Goal: Understand site structure: Understand site structure

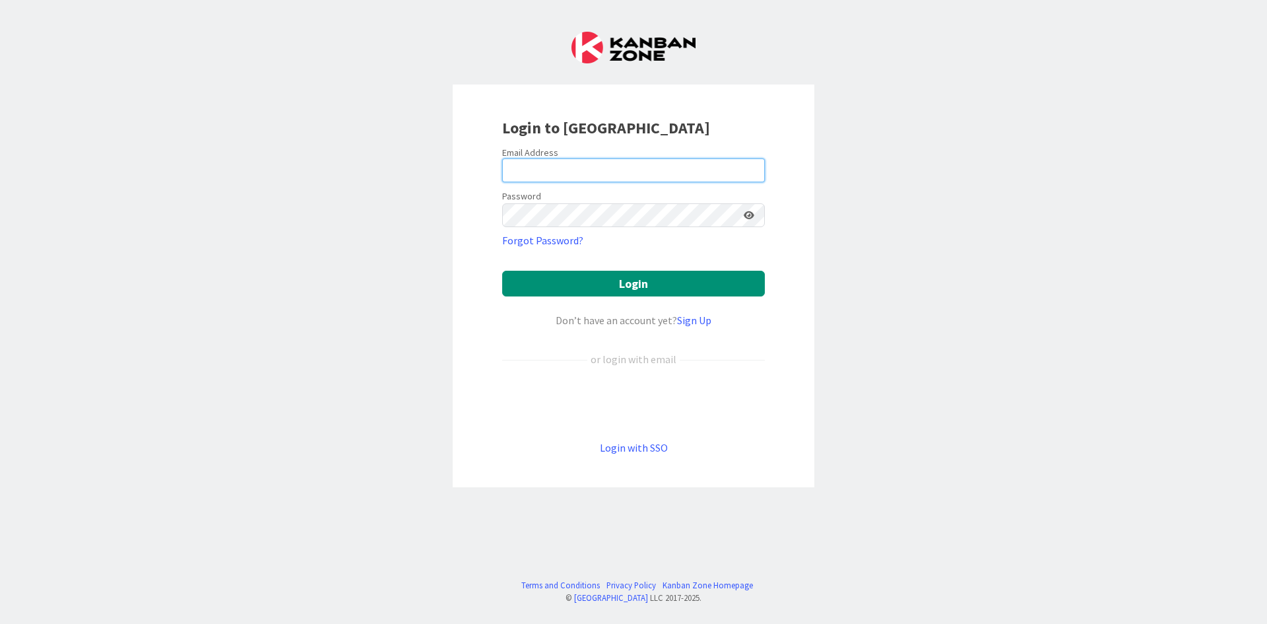
click at [580, 164] on input "email" at bounding box center [633, 170] width 263 height 24
type input "[EMAIL_ADDRESS][DOMAIN_NAME]"
click at [750, 214] on icon at bounding box center [749, 215] width 11 height 9
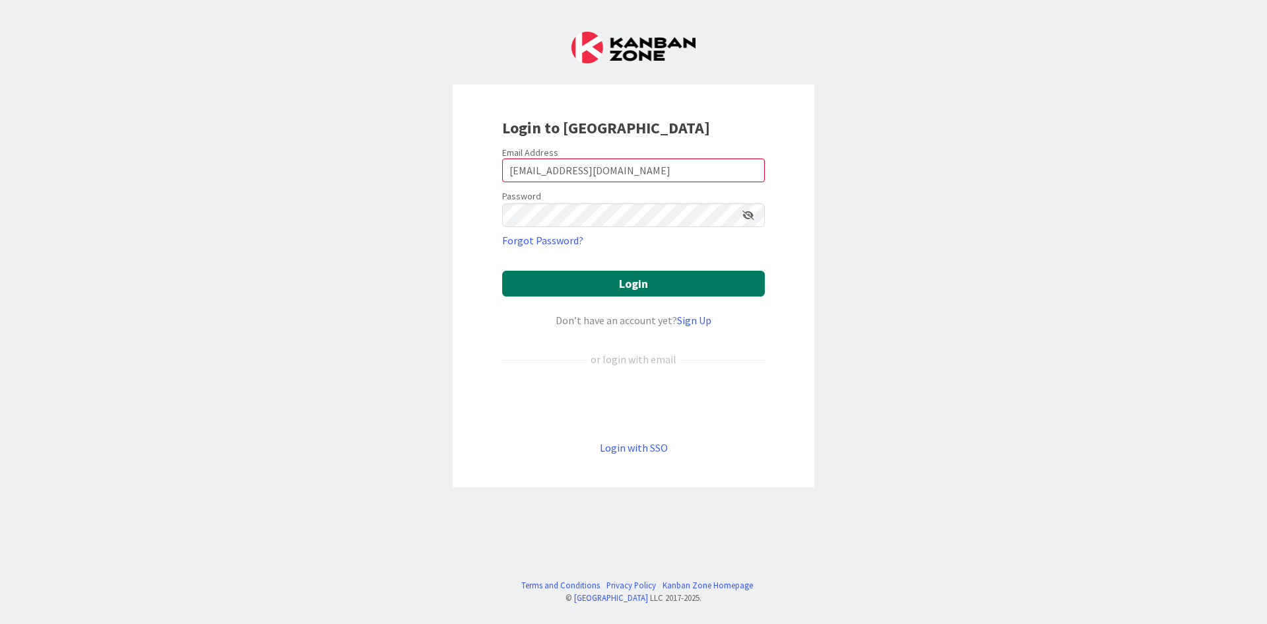
click at [713, 287] on button "Login" at bounding box center [633, 284] width 263 height 26
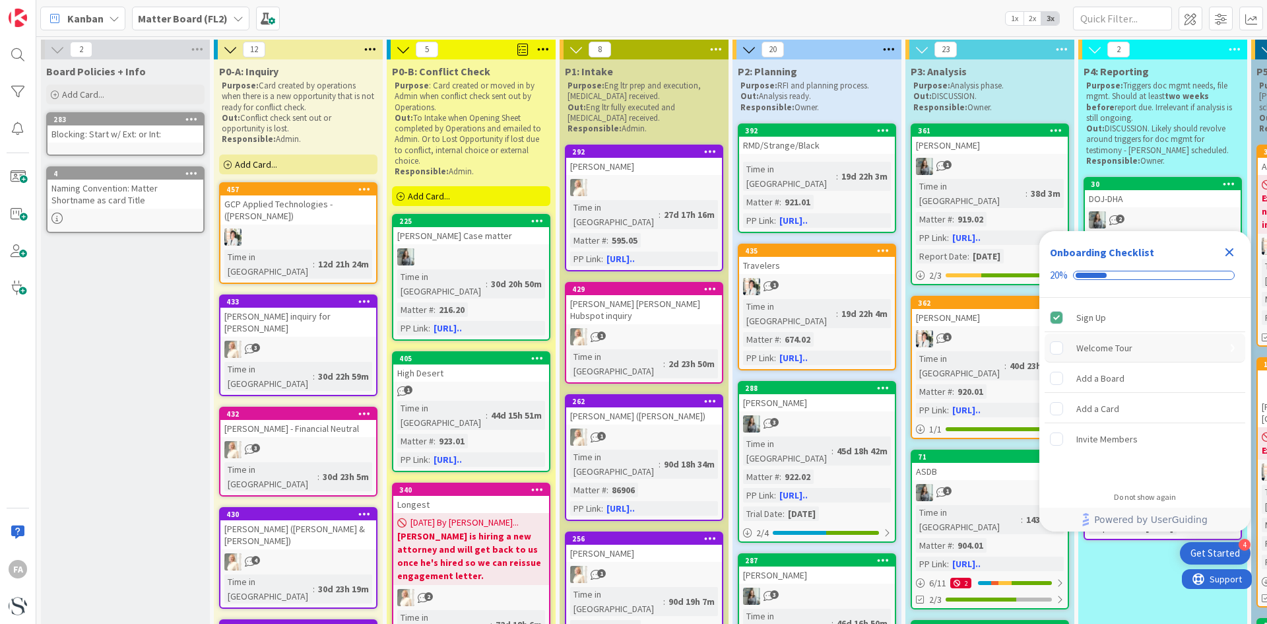
click at [1118, 348] on div "Welcome Tour" at bounding box center [1104, 348] width 56 height 16
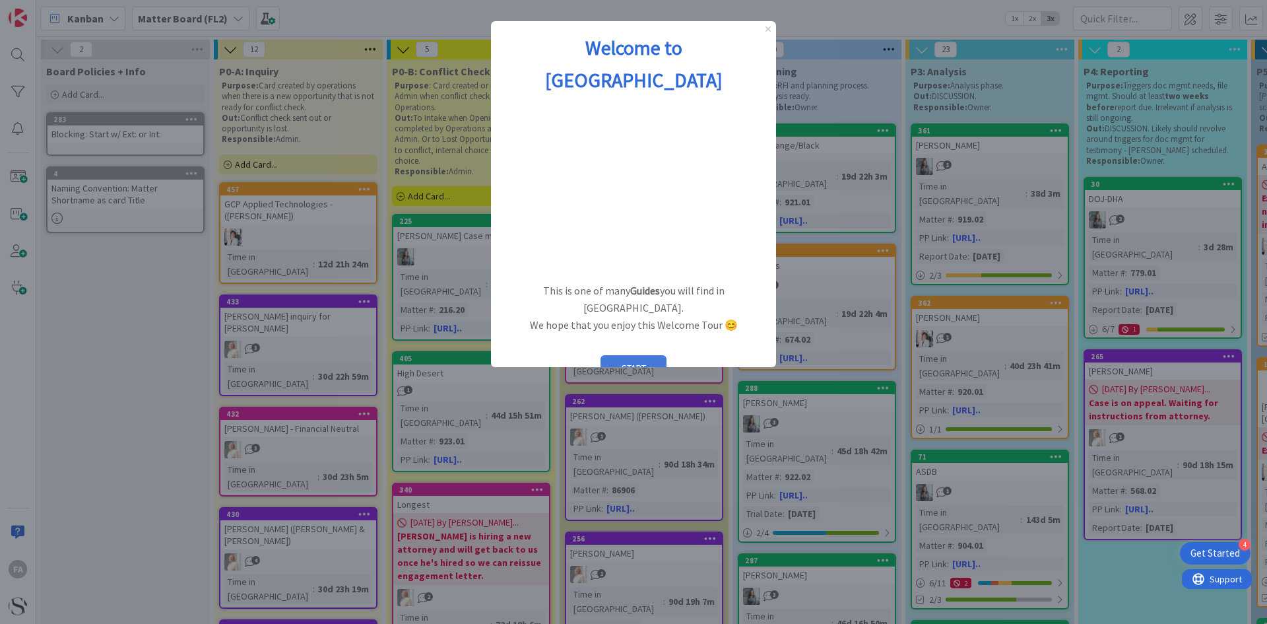
click at [632, 355] on button "START" at bounding box center [634, 367] width 66 height 25
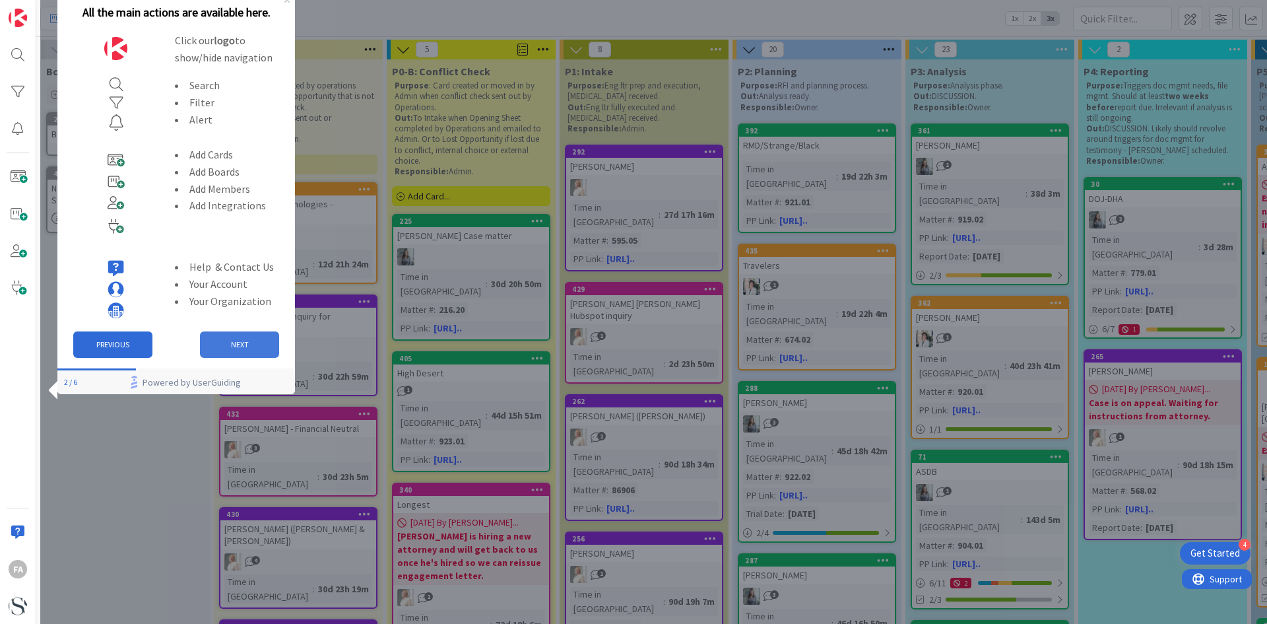
click at [262, 343] on button "NEXT" at bounding box center [239, 344] width 79 height 26
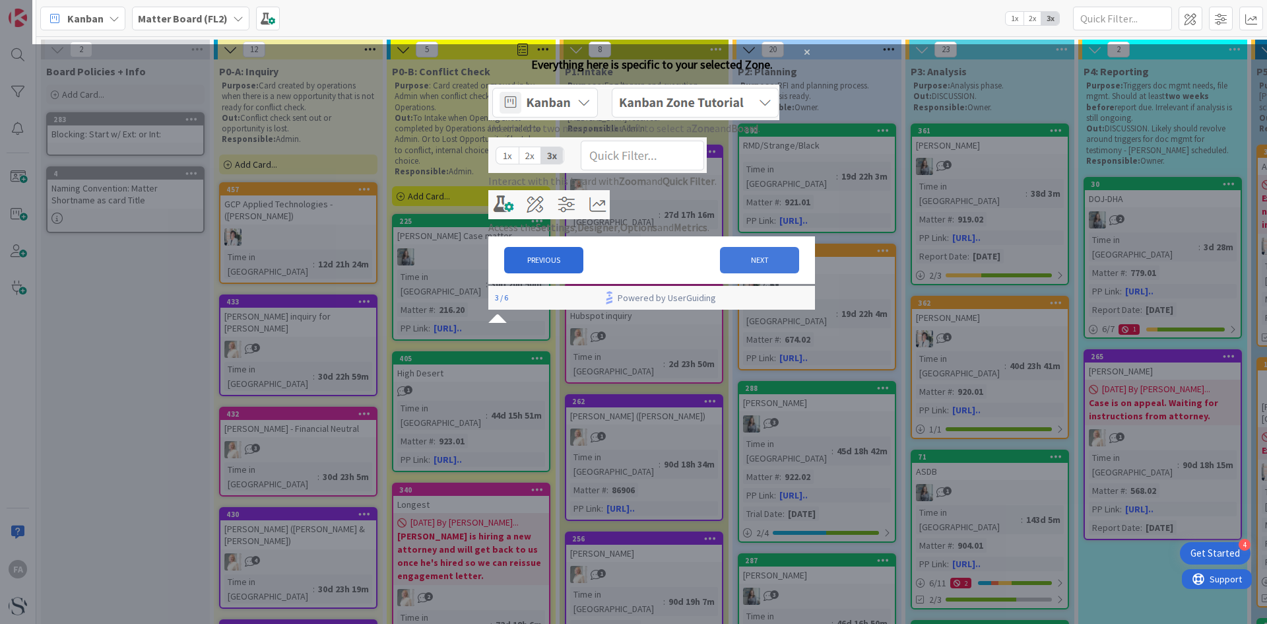
click at [737, 273] on button "NEXT" at bounding box center [759, 260] width 79 height 26
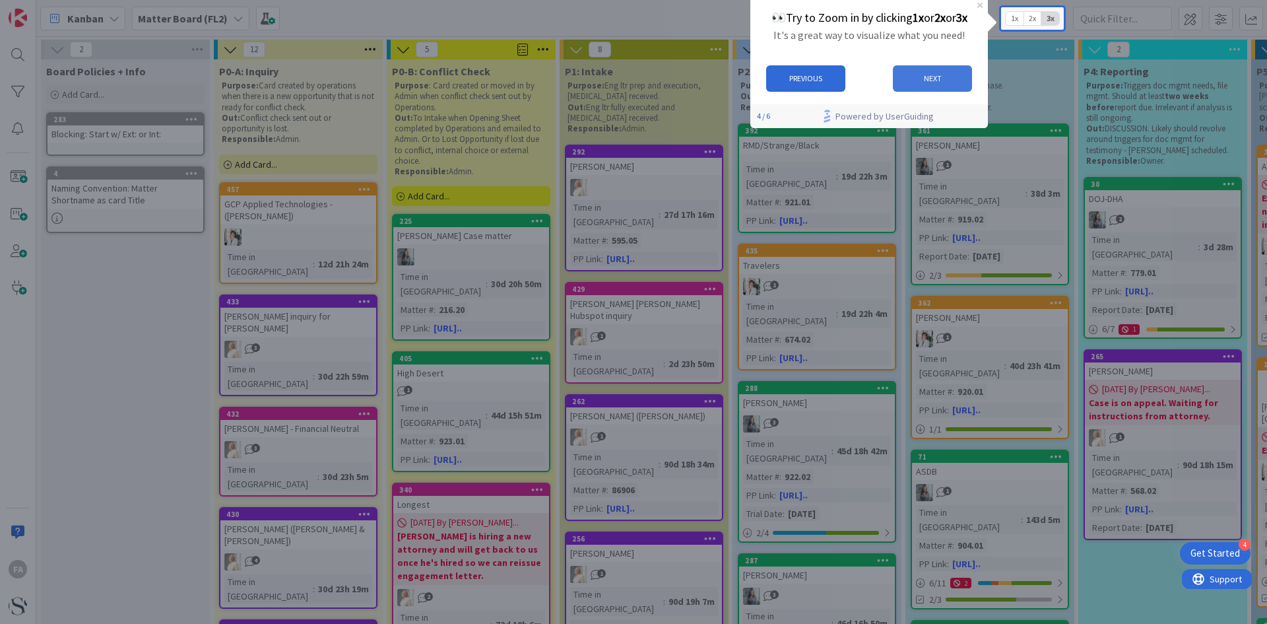
click at [935, 75] on button "NEXT" at bounding box center [932, 78] width 79 height 26
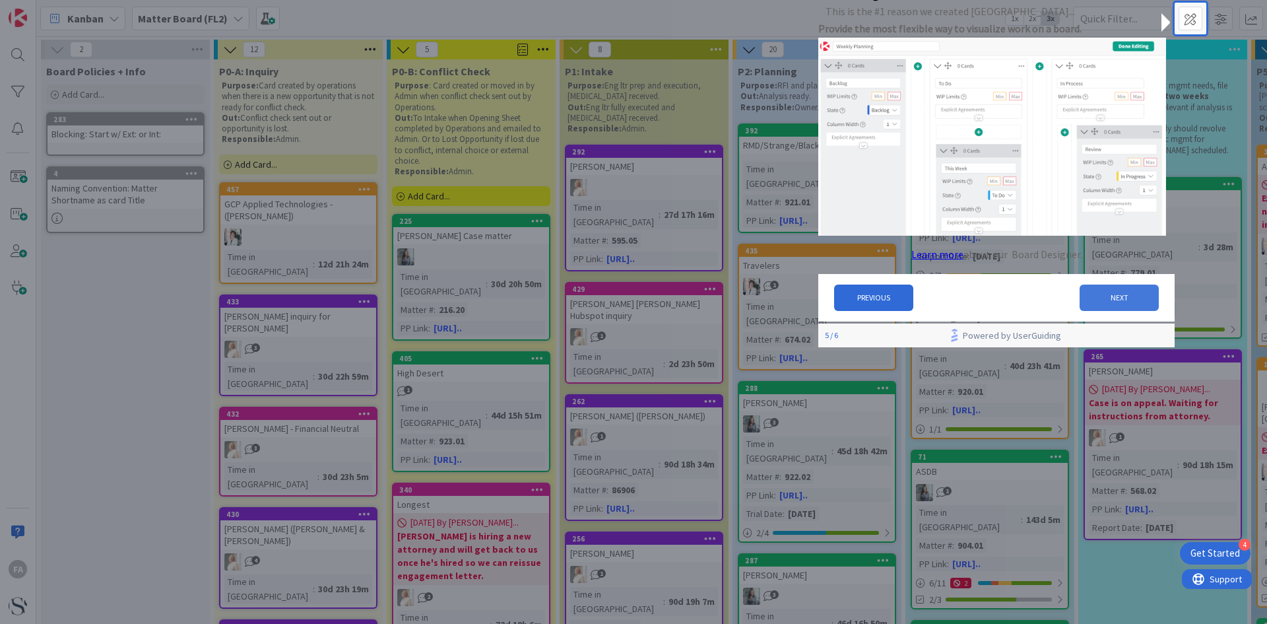
click at [1119, 304] on button "NEXT" at bounding box center [1119, 297] width 79 height 26
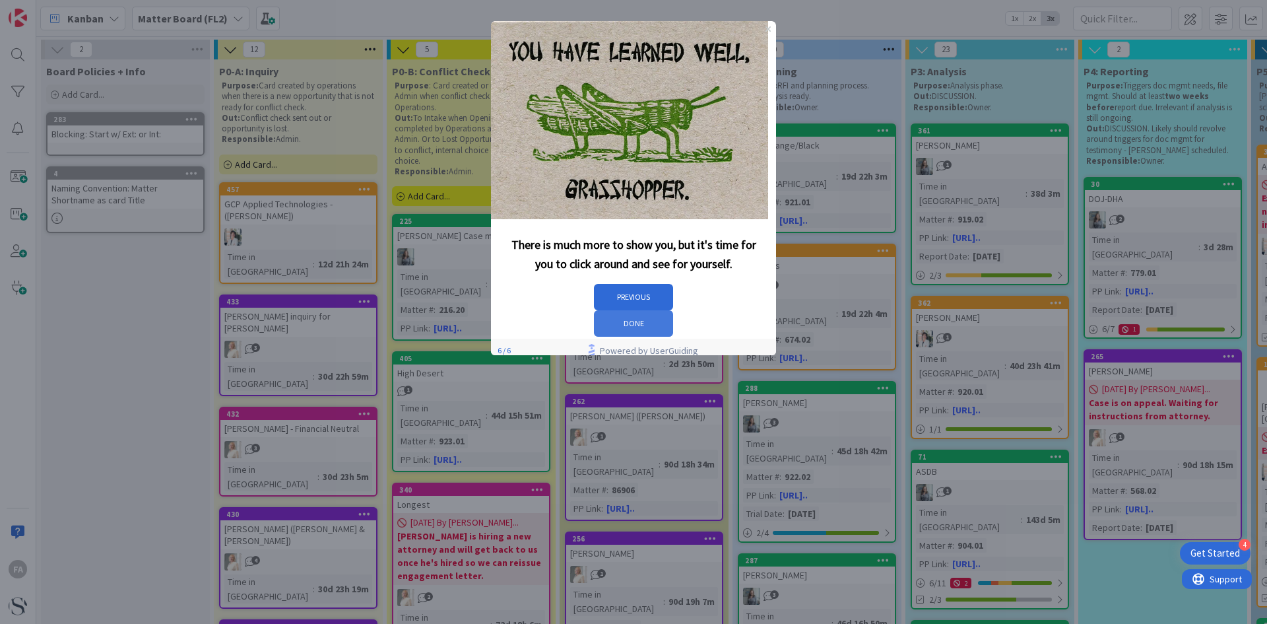
click at [673, 310] on button "DONE" at bounding box center [633, 323] width 79 height 26
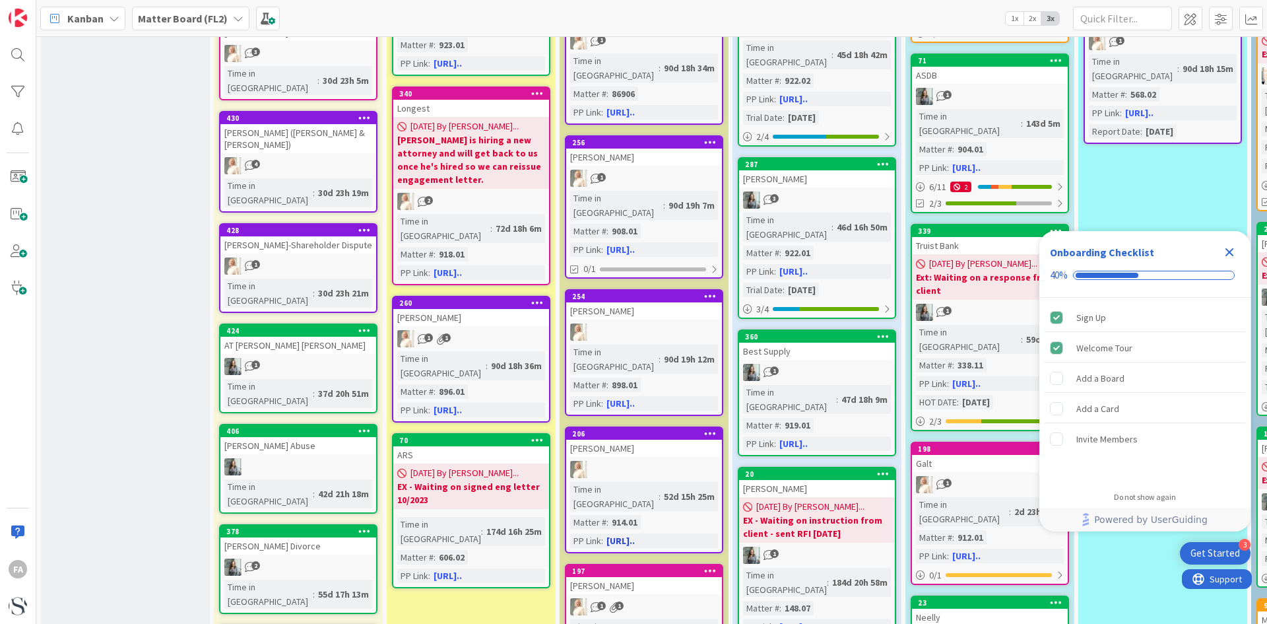
scroll to position [462, 0]
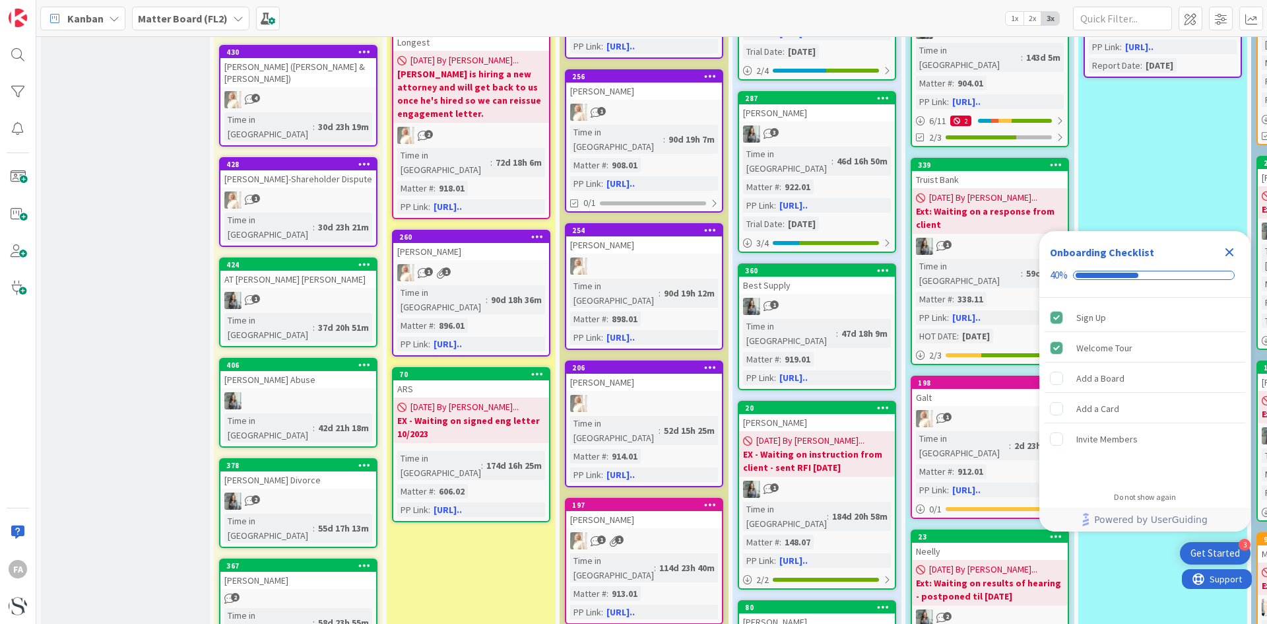
click at [1227, 247] on icon "Close Checklist" at bounding box center [1230, 252] width 16 height 16
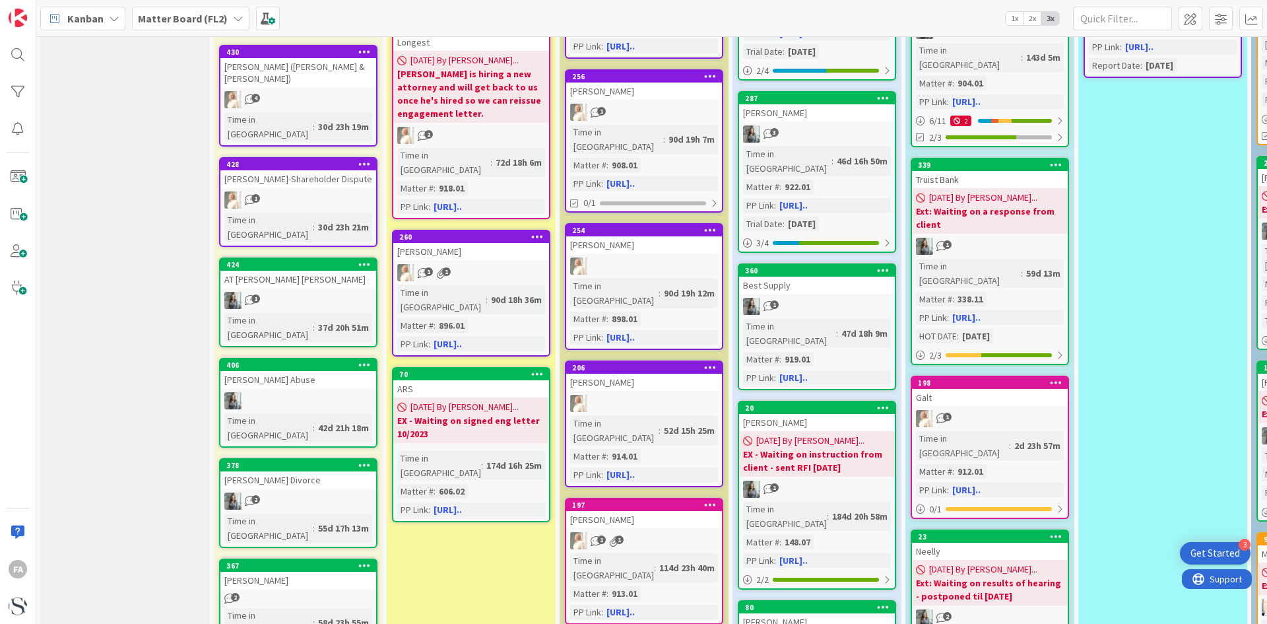
scroll to position [0, 0]
click at [1218, 546] on div "Get Started" at bounding box center [1216, 552] width 50 height 13
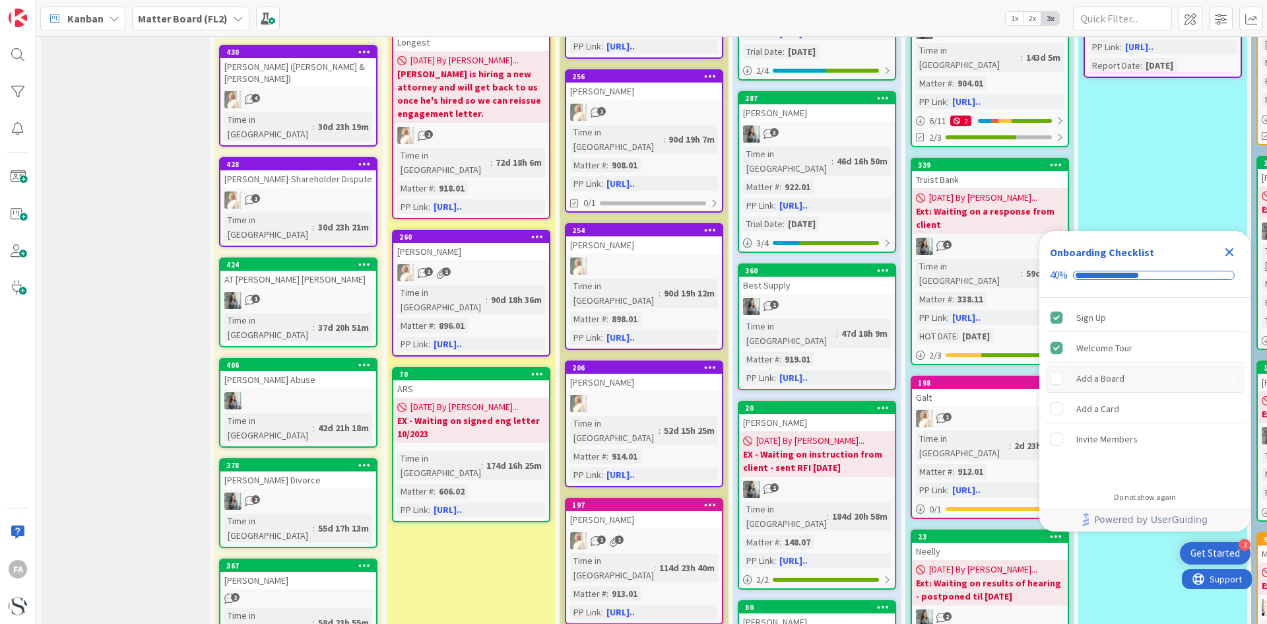
click at [1121, 370] on div "Add a Board" at bounding box center [1100, 378] width 48 height 16
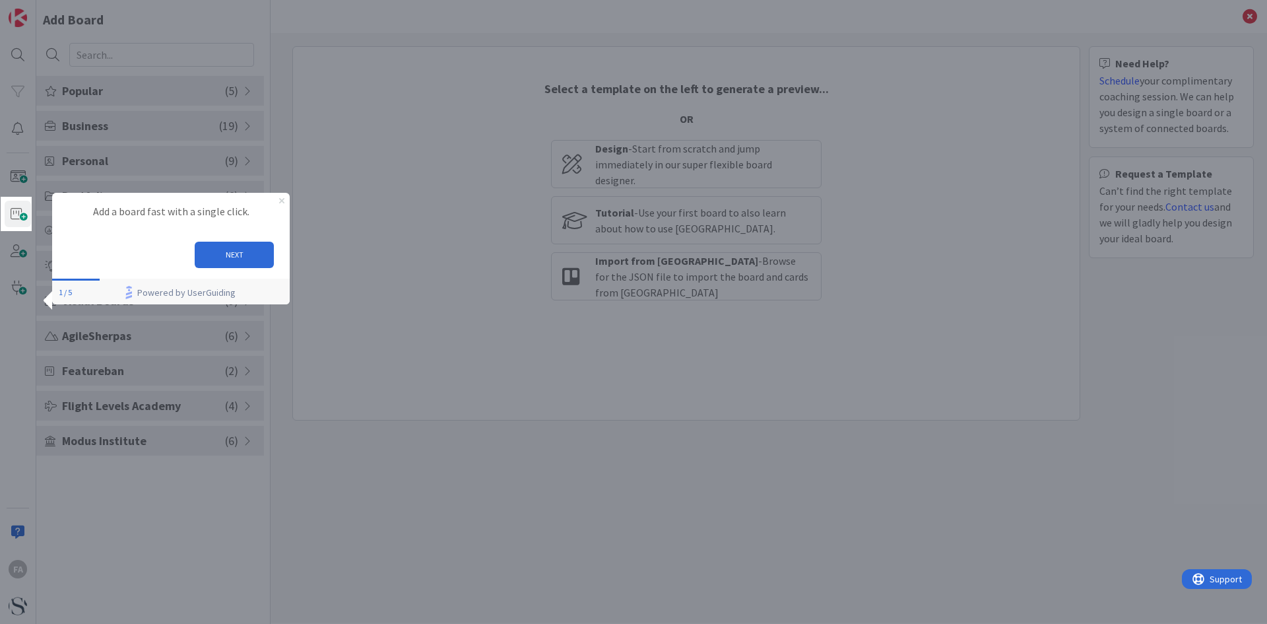
click at [284, 199] on icon "Close Preview" at bounding box center [281, 200] width 5 height 5
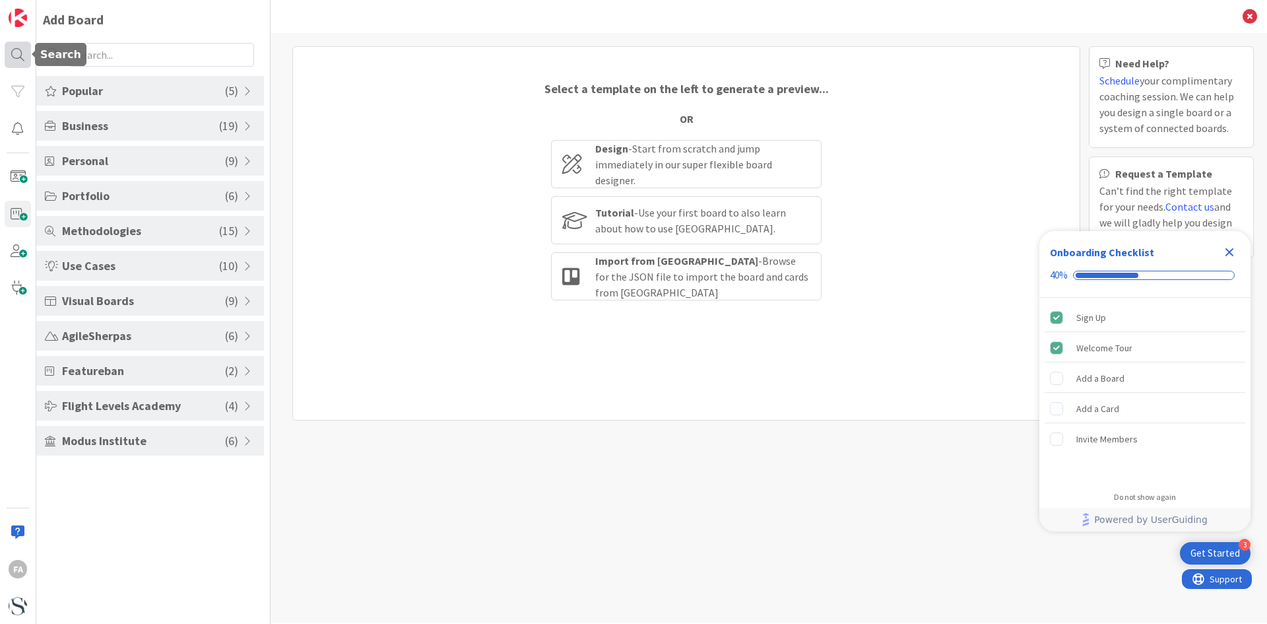
click at [19, 54] on div at bounding box center [18, 55] width 26 height 26
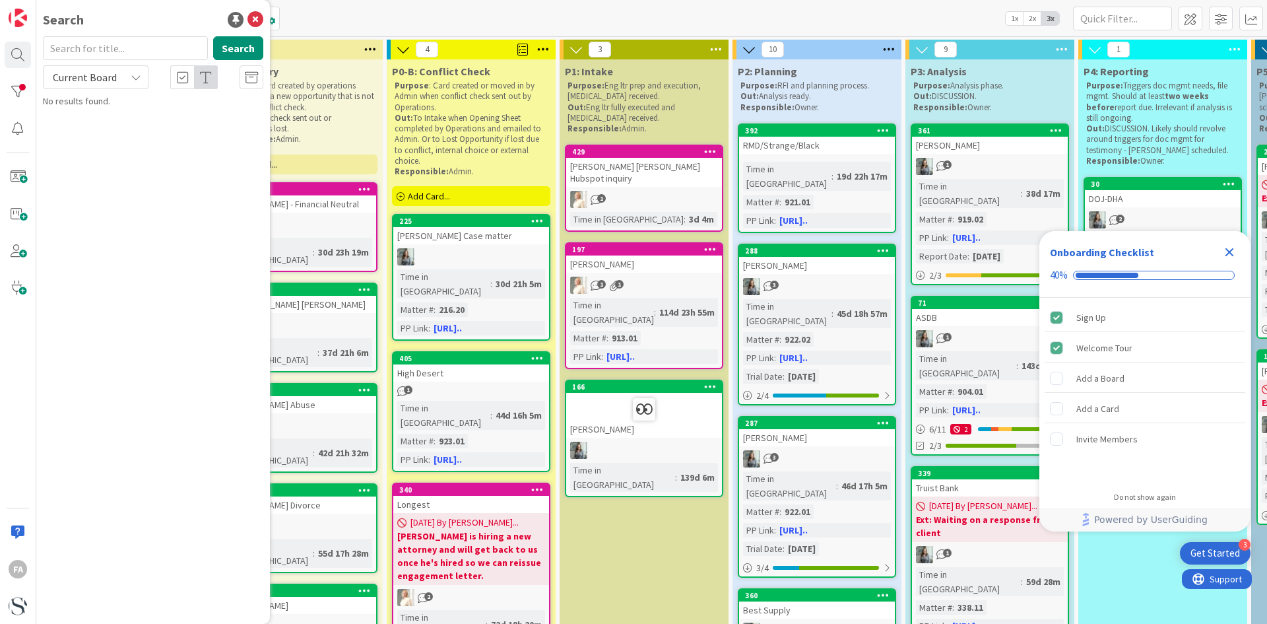
click at [137, 77] on icon at bounding box center [136, 77] width 11 height 11
click at [116, 138] on span "All Boards" at bounding box center [118, 132] width 137 height 20
click at [234, 47] on button "Search" at bounding box center [238, 48] width 50 height 24
click at [259, 14] on icon at bounding box center [256, 20] width 16 height 16
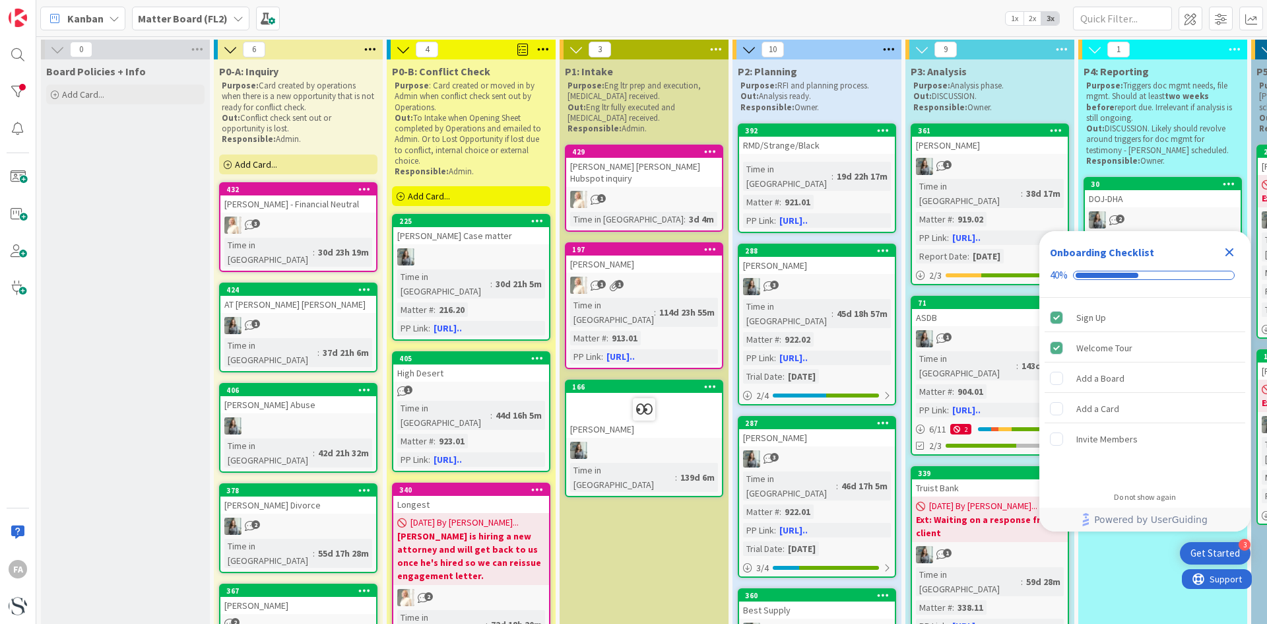
click at [112, 18] on icon at bounding box center [114, 18] width 11 height 11
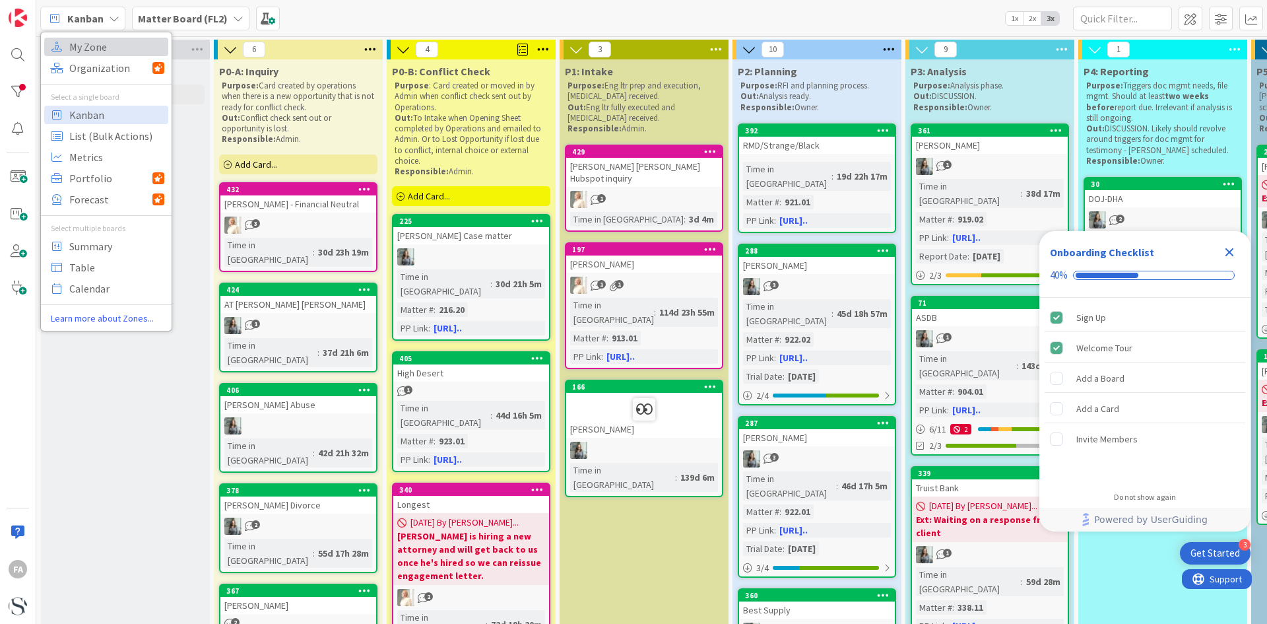
click at [95, 51] on span "My Zone" at bounding box center [116, 47] width 95 height 20
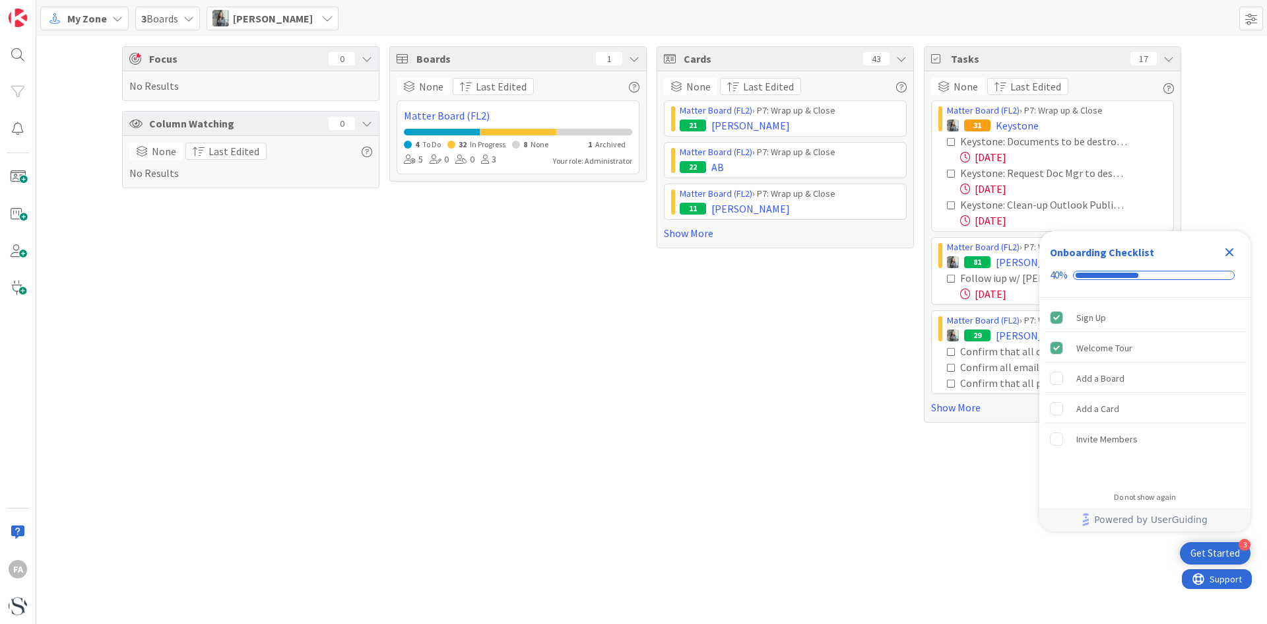
click at [189, 22] on icon at bounding box center [188, 18] width 11 height 11
click at [320, 307] on div "Focus 0 No Results Column Watching 0 None Last Edited No Results" at bounding box center [250, 234] width 257 height 376
click at [103, 20] on span "My Zone" at bounding box center [87, 19] width 40 height 16
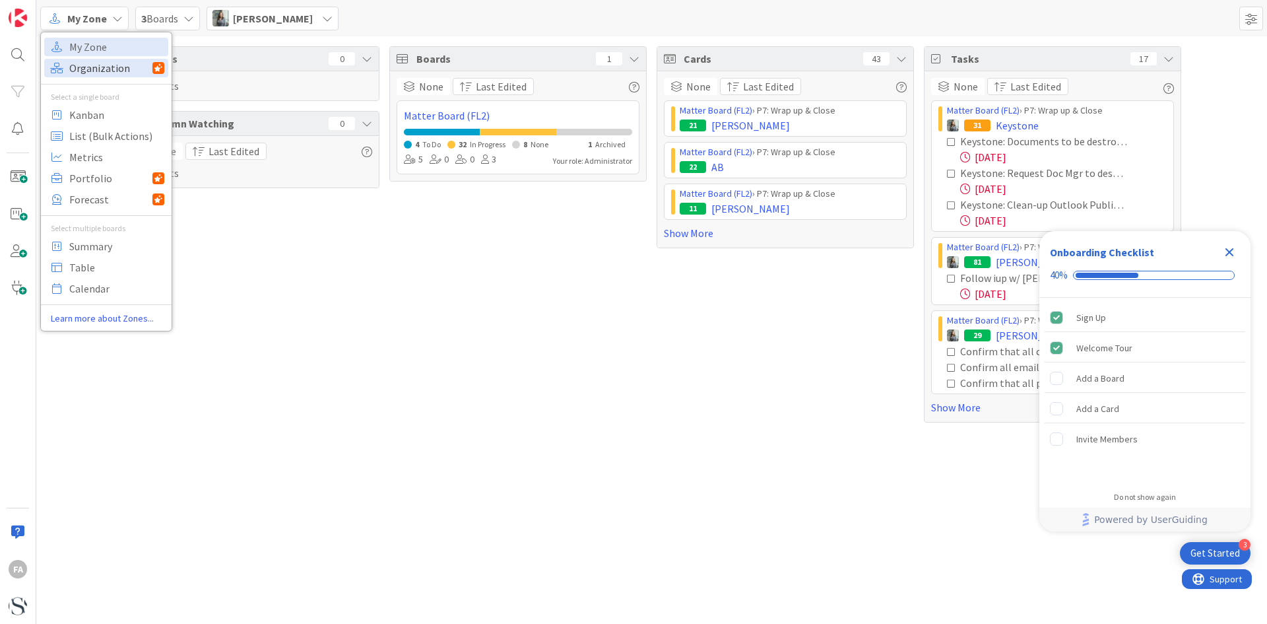
click at [106, 67] on span "Organization" at bounding box center [110, 68] width 83 height 20
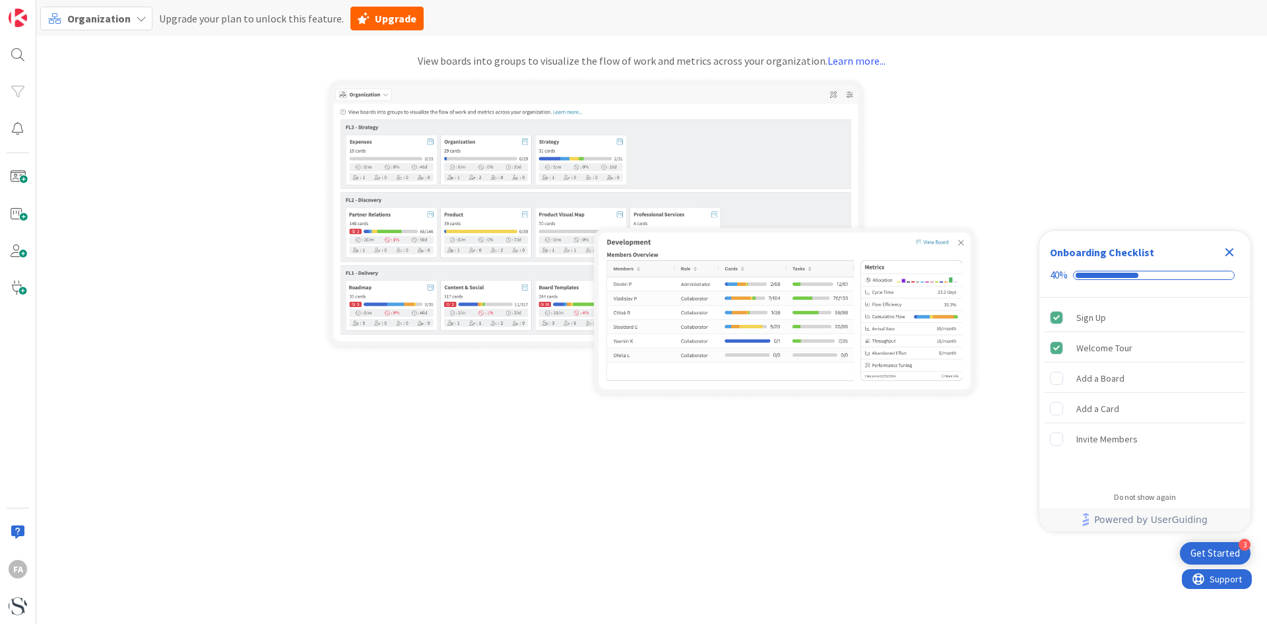
click at [119, 21] on span "Organization" at bounding box center [98, 18] width 63 height 13
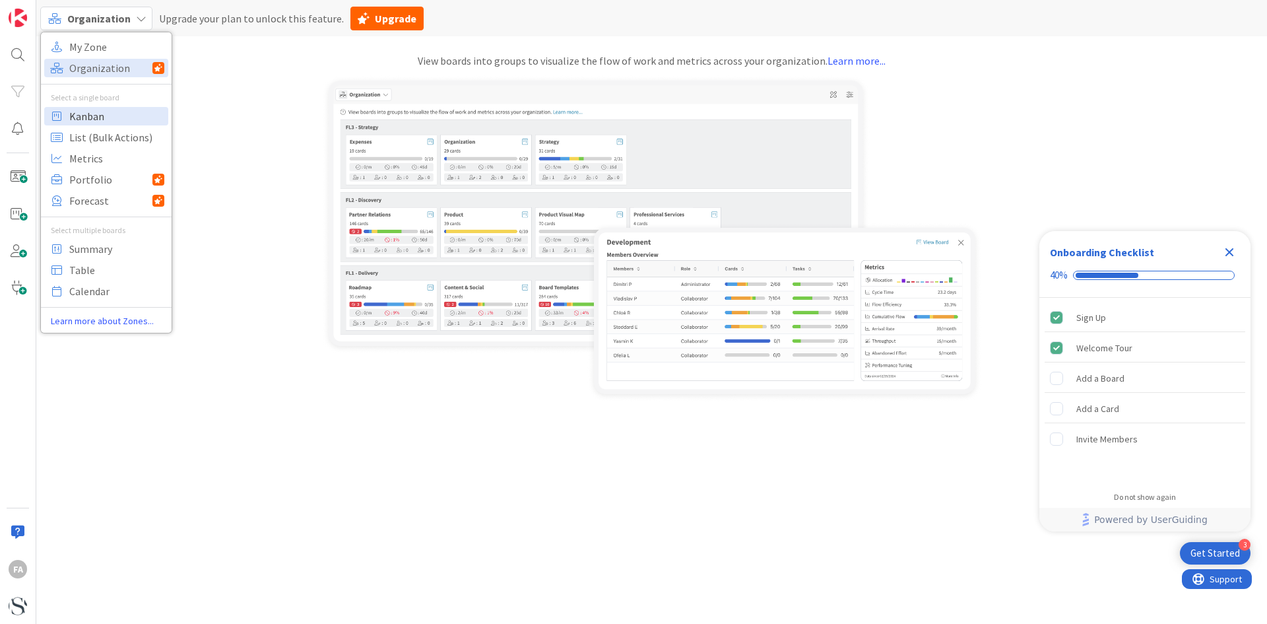
click at [99, 112] on span "Kanban" at bounding box center [116, 116] width 95 height 20
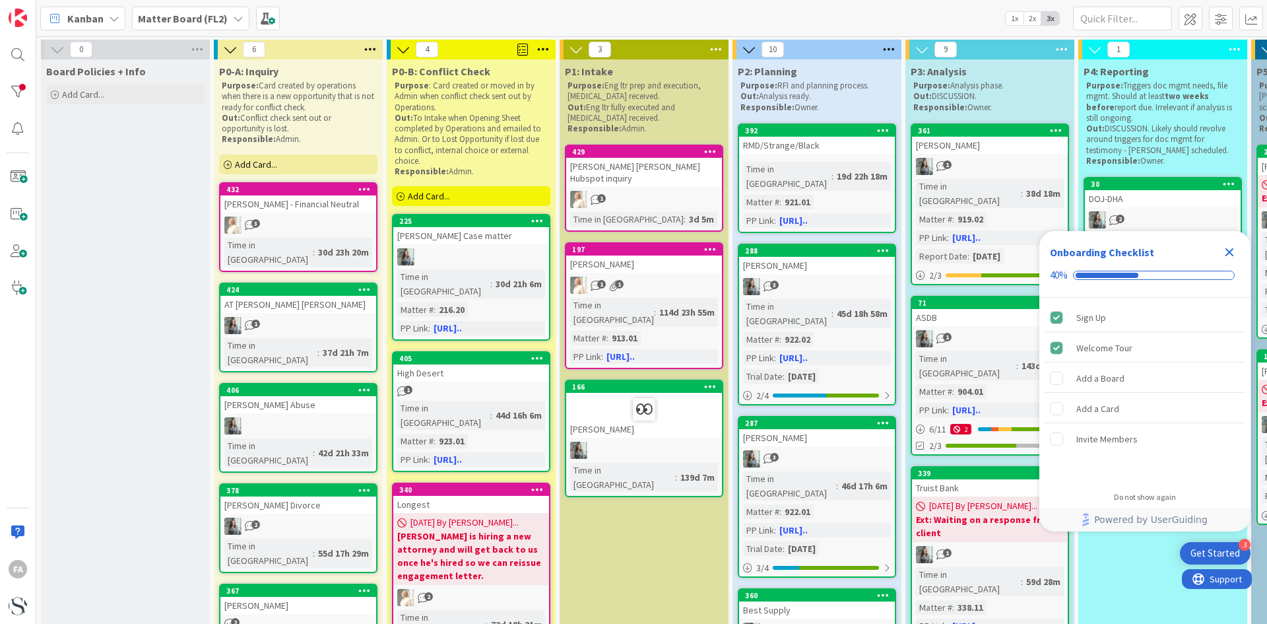
click at [117, 73] on span "Board Policies + Info" at bounding box center [96, 71] width 100 height 13
click at [62, 51] on icon at bounding box center [57, 49] width 15 height 15
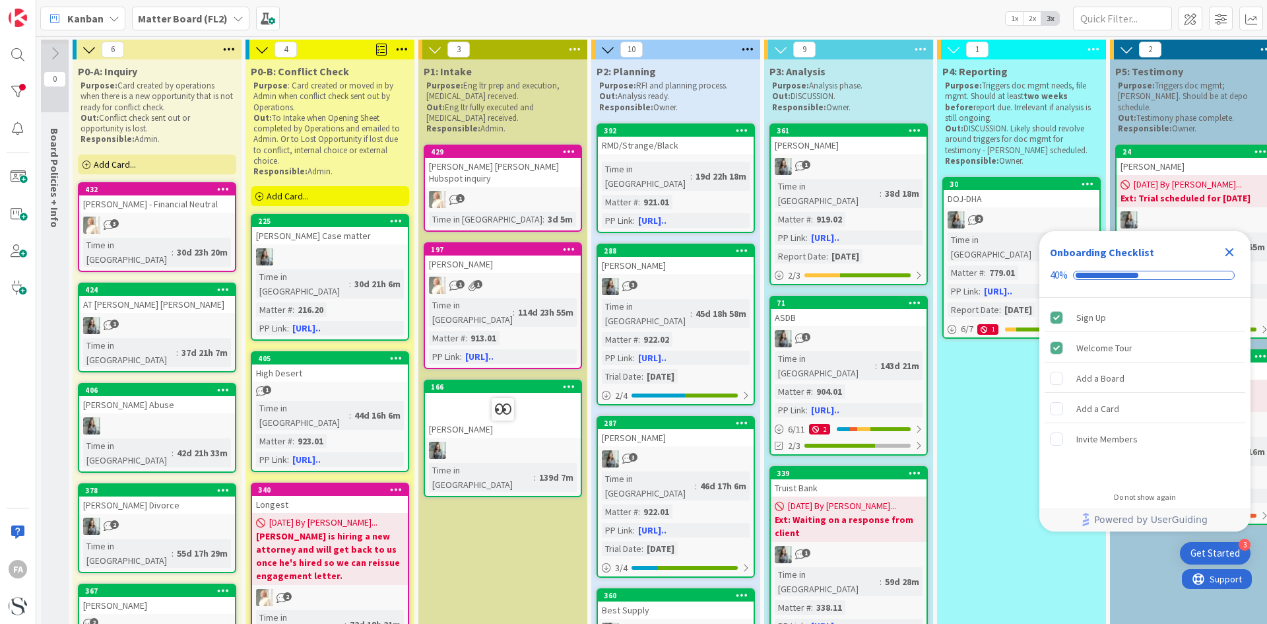
click at [57, 53] on icon at bounding box center [55, 53] width 15 height 15
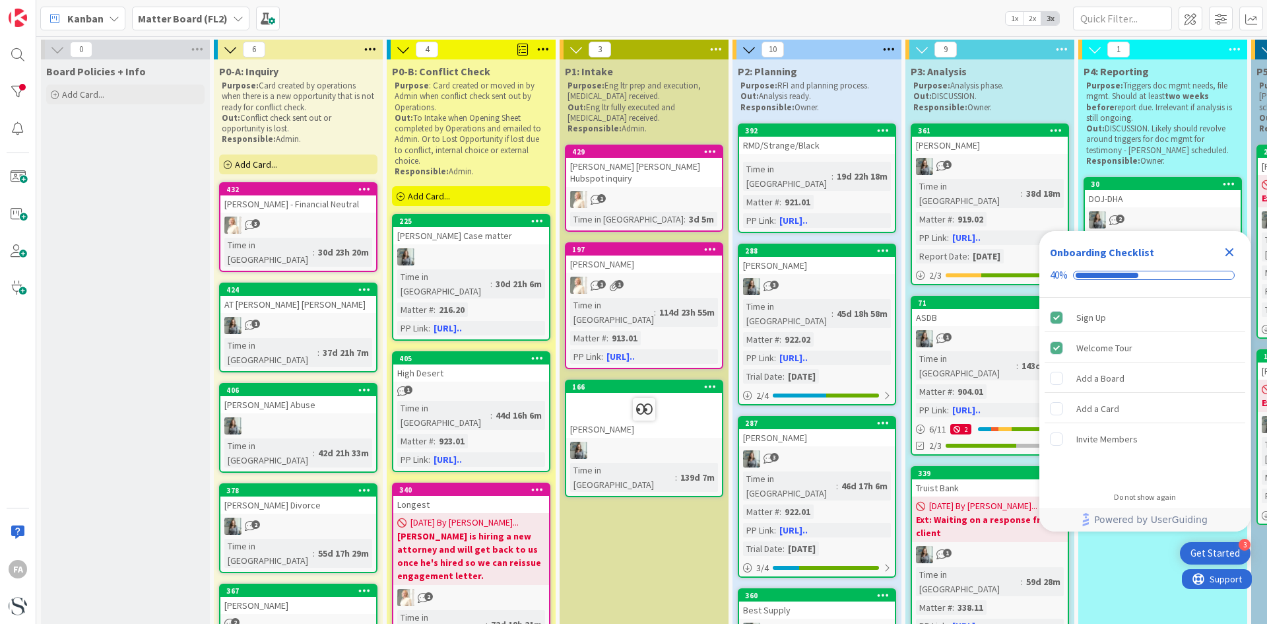
click at [170, 20] on b "Matter Board (FL2)" at bounding box center [183, 18] width 90 height 13
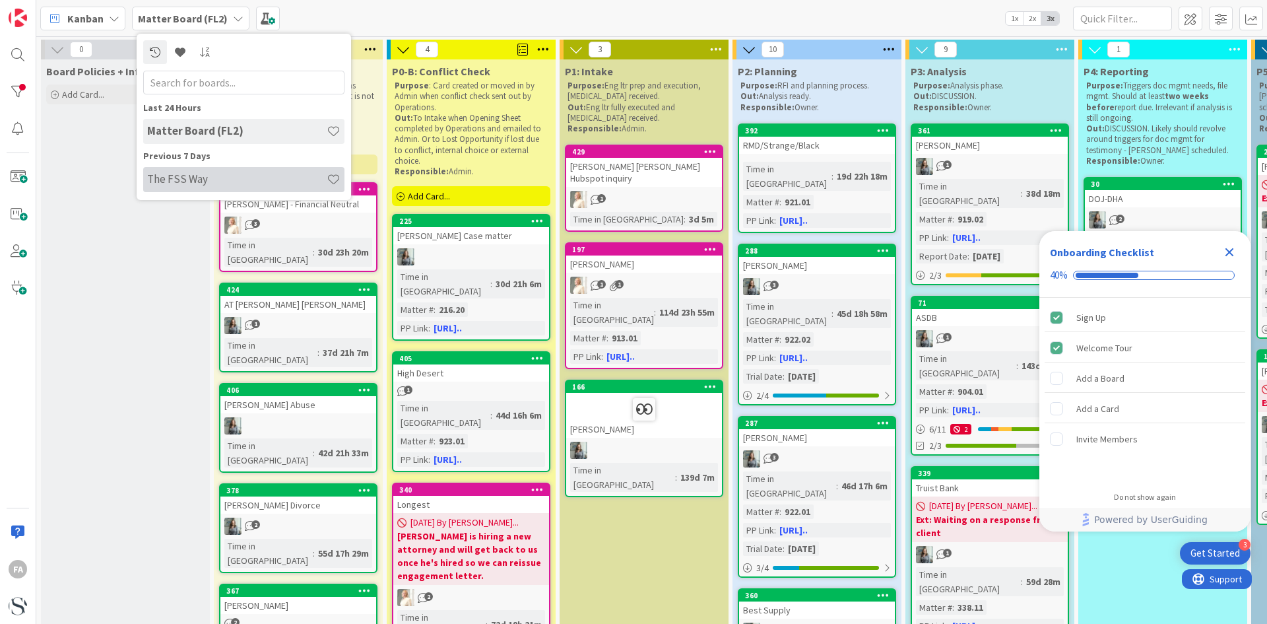
click at [180, 177] on h4 "The FSS Way" at bounding box center [237, 178] width 180 height 13
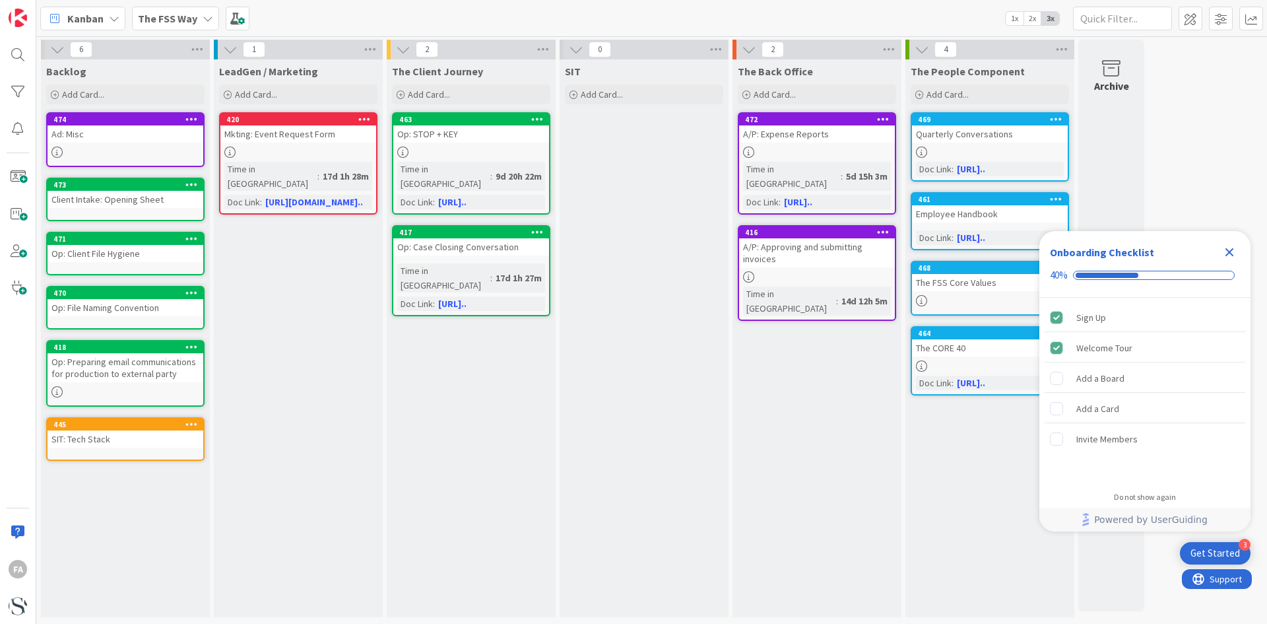
click at [1230, 251] on icon "Close Checklist" at bounding box center [1230, 252] width 9 height 9
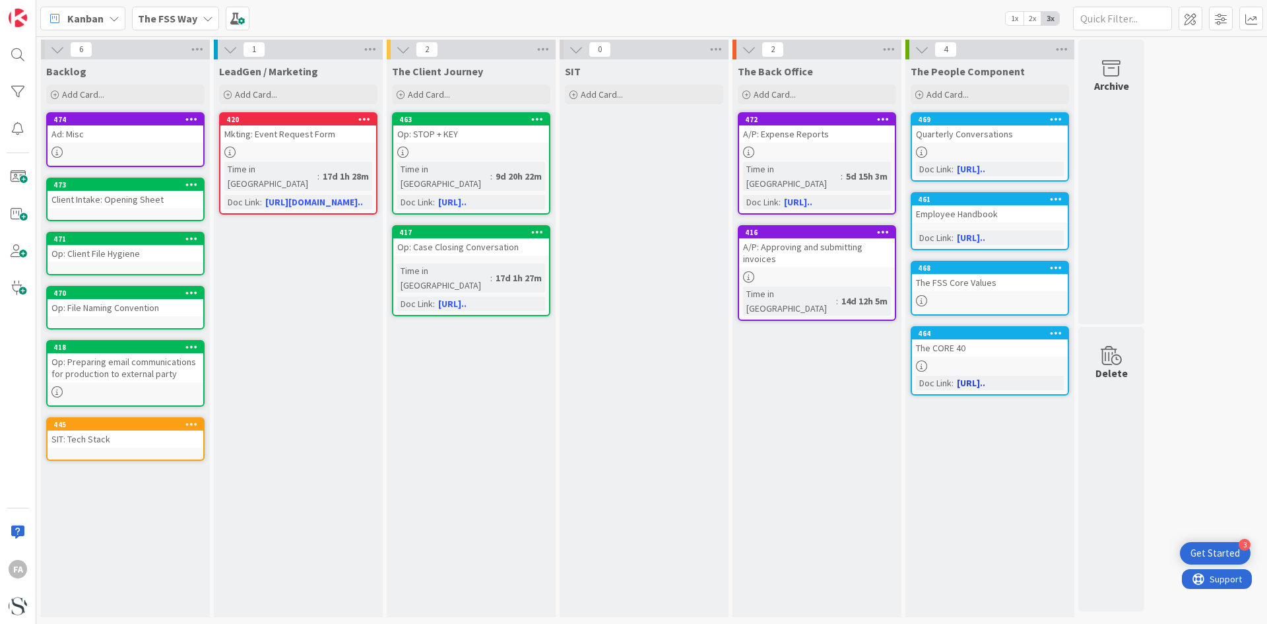
click at [985, 381] on link "https://forensicstr..." at bounding box center [971, 383] width 28 height 12
click at [25, 18] on img at bounding box center [18, 18] width 18 height 18
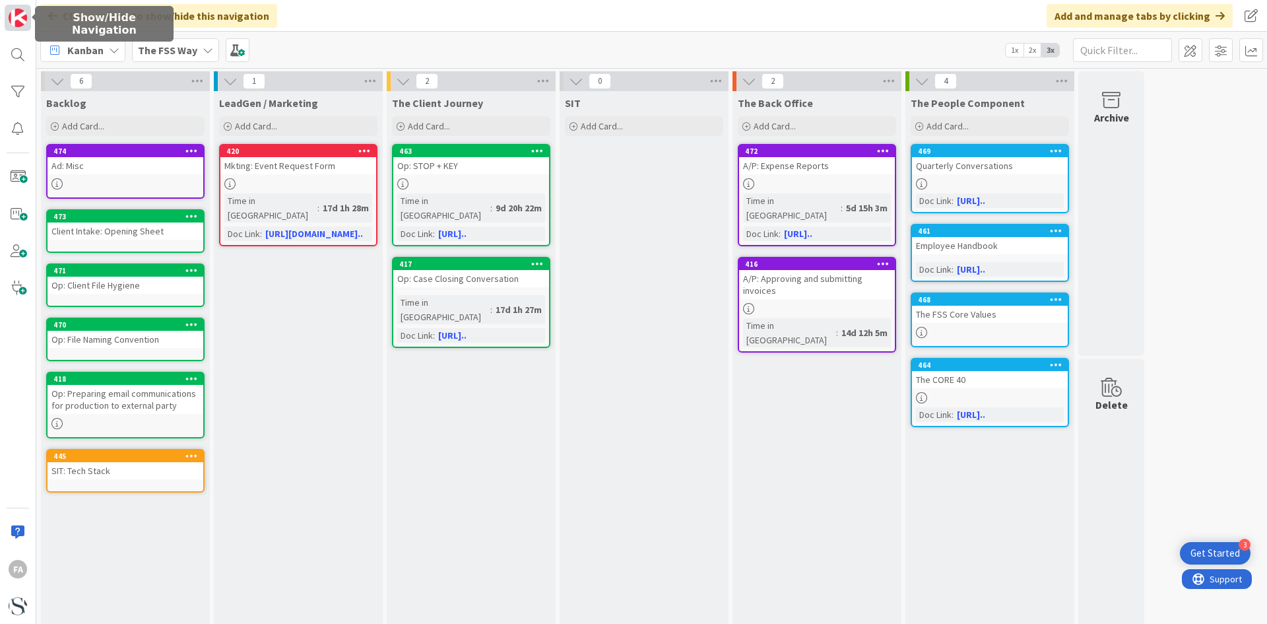
click at [19, 14] on img at bounding box center [18, 18] width 18 height 18
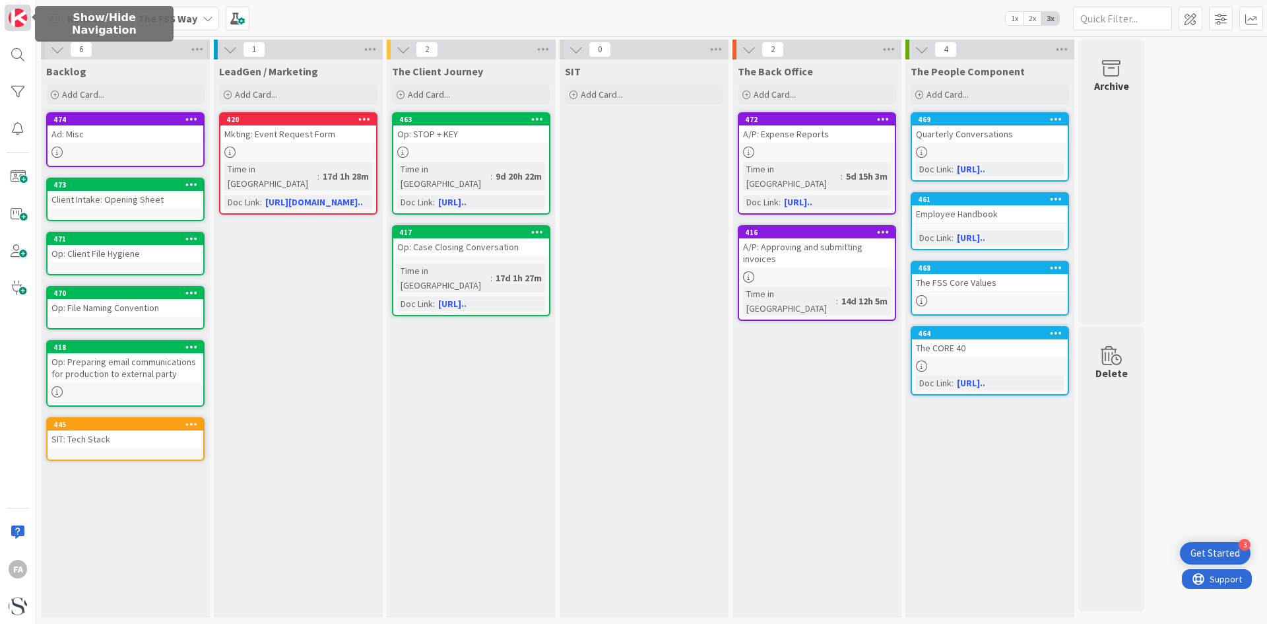
click at [19, 14] on img at bounding box center [18, 18] width 18 height 18
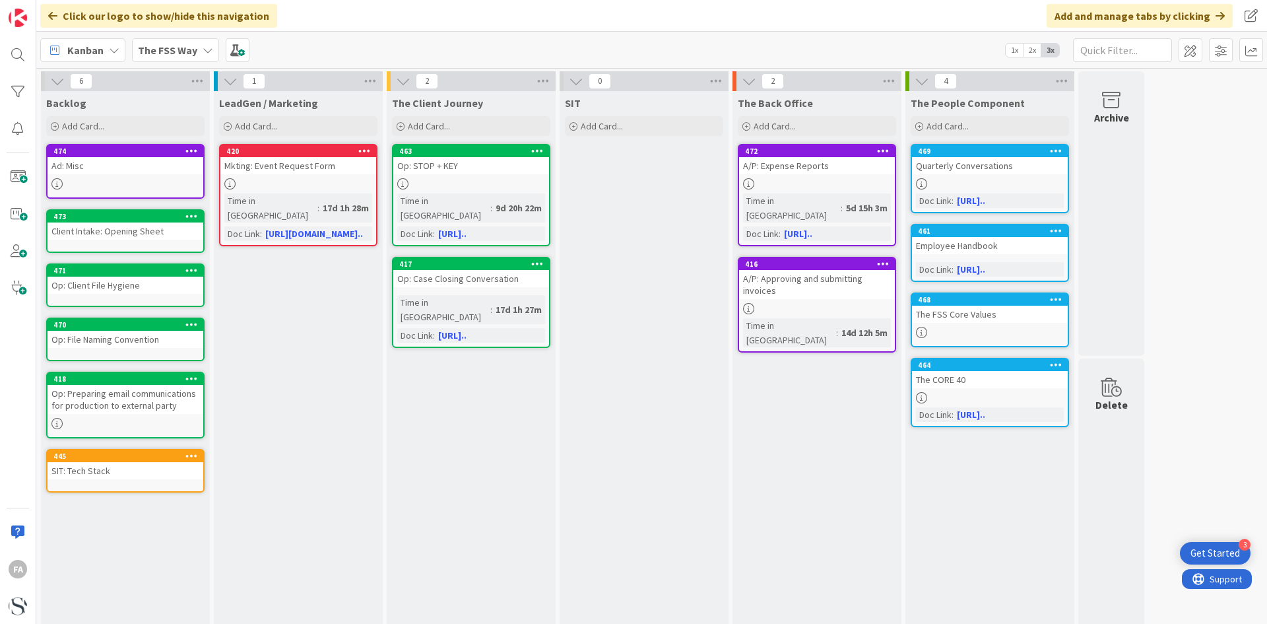
click at [116, 48] on icon at bounding box center [114, 50] width 11 height 11
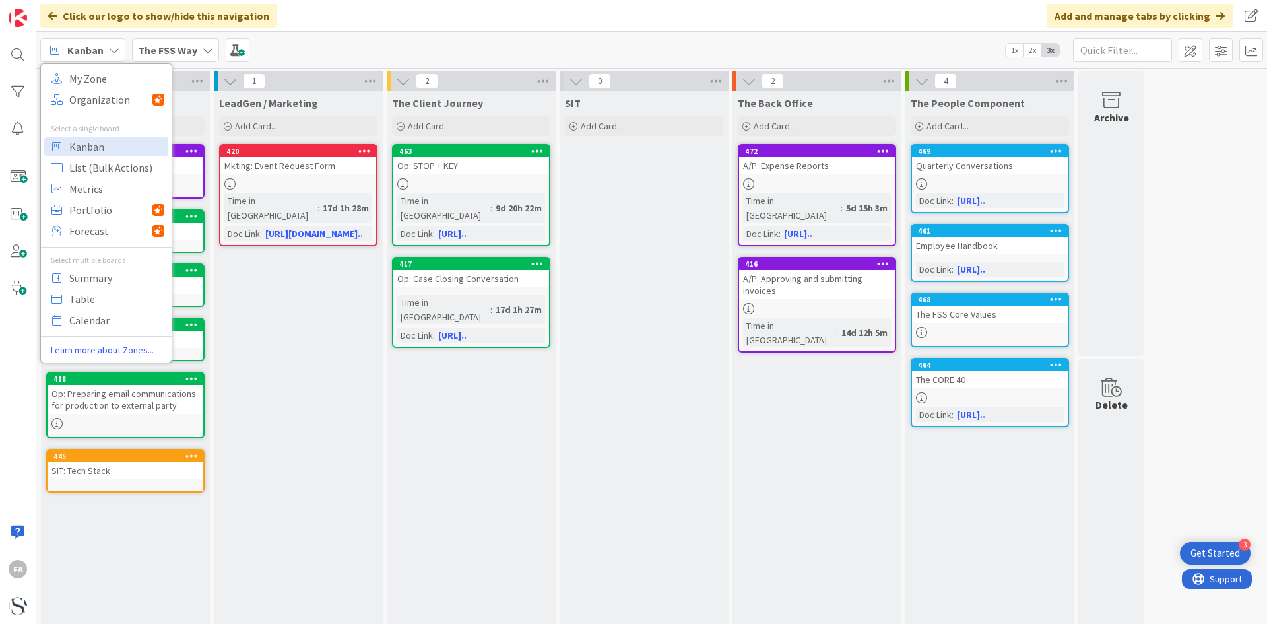
click at [216, 588] on div "LeadGen / Marketing Add Card... 420 Mkting: Event Request Form Time in Column :…" at bounding box center [298, 367] width 169 height 552
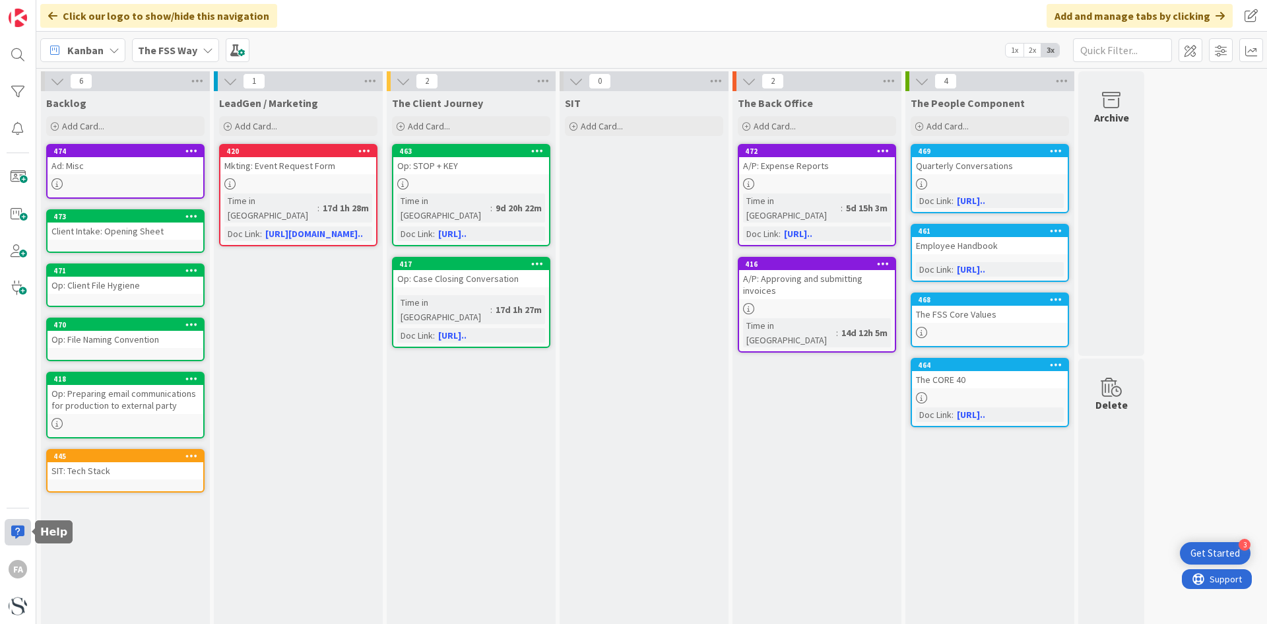
click at [18, 530] on div at bounding box center [18, 532] width 26 height 26
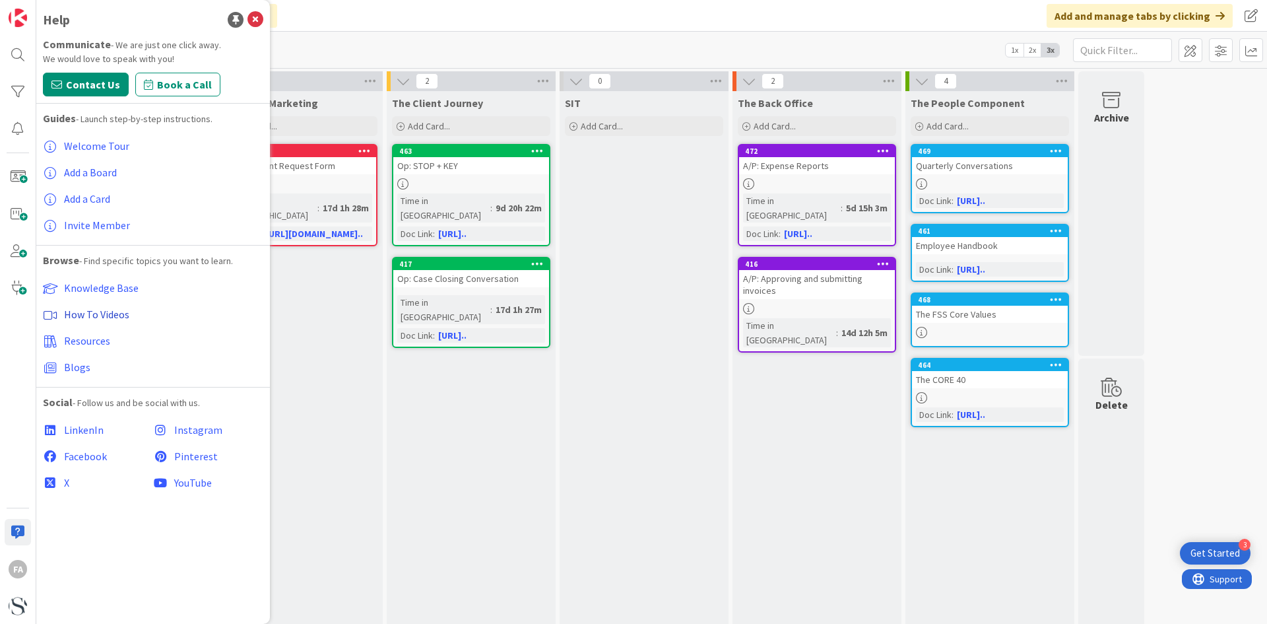
click at [97, 311] on span "How To Videos" at bounding box center [96, 314] width 65 height 13
